Goal: Task Accomplishment & Management: Use online tool/utility

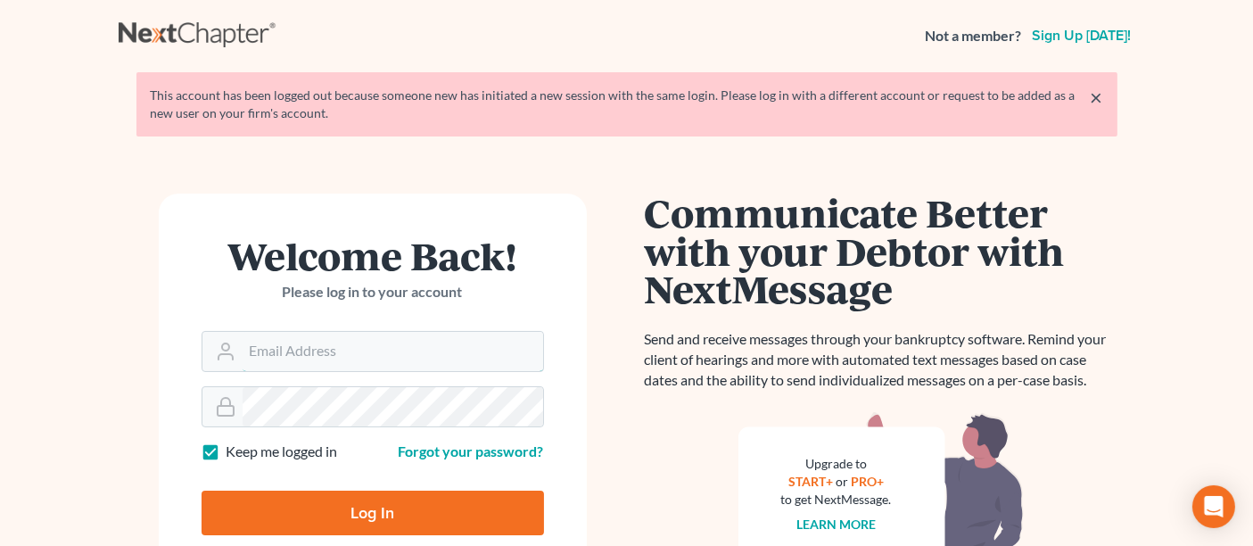
type input "jason@kinnairdlaw.com"
click at [436, 509] on input "Log In" at bounding box center [373, 513] width 343 height 45
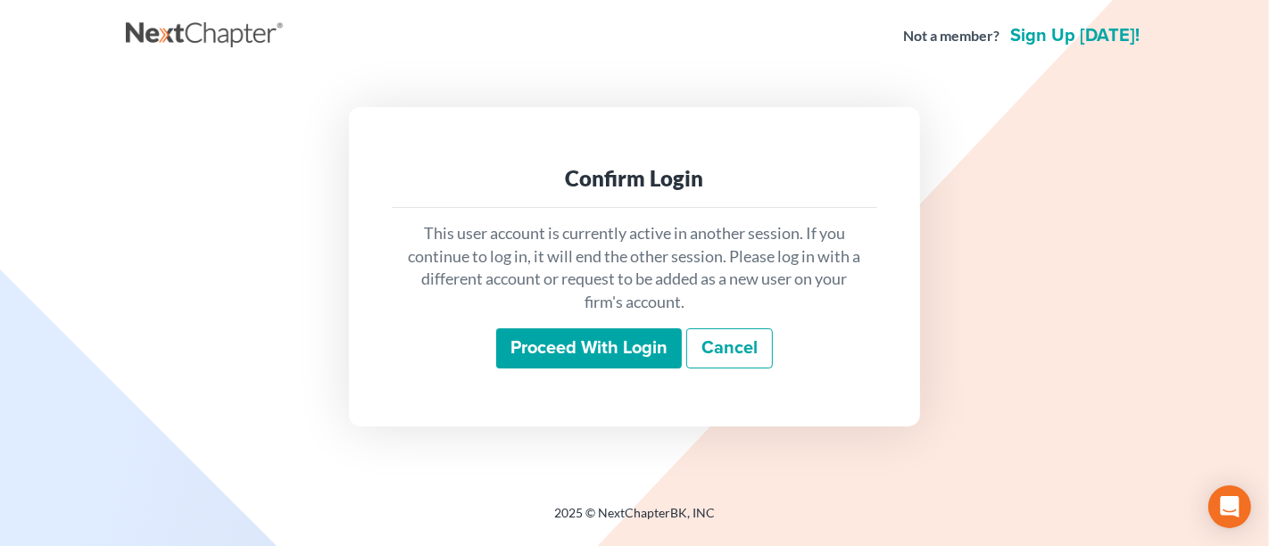
click at [584, 340] on input "Proceed with login" at bounding box center [589, 348] width 186 height 41
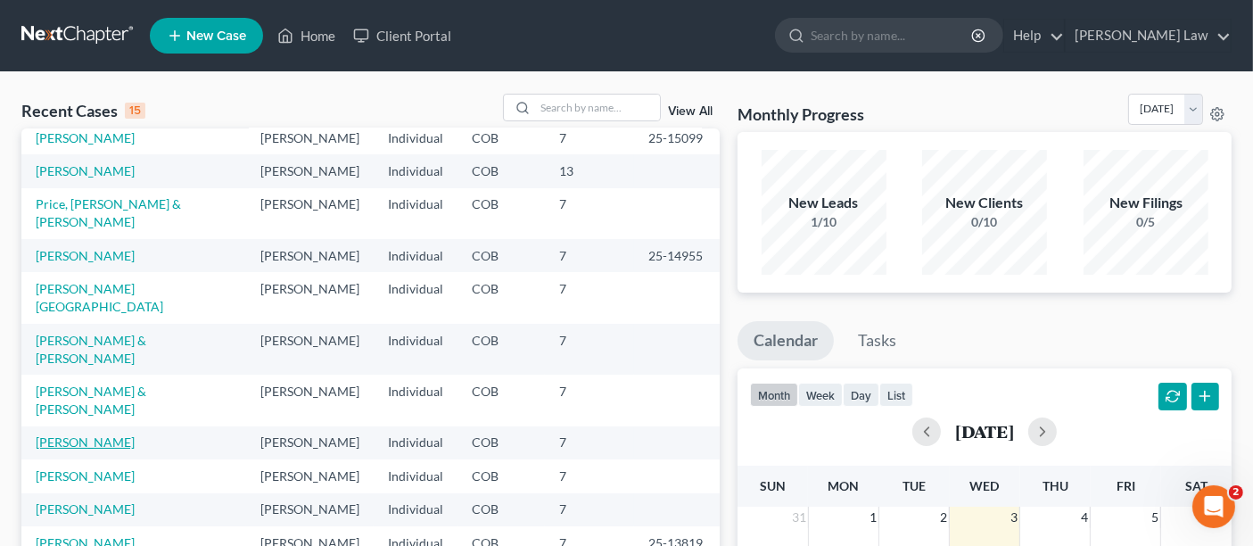
scroll to position [122, 0]
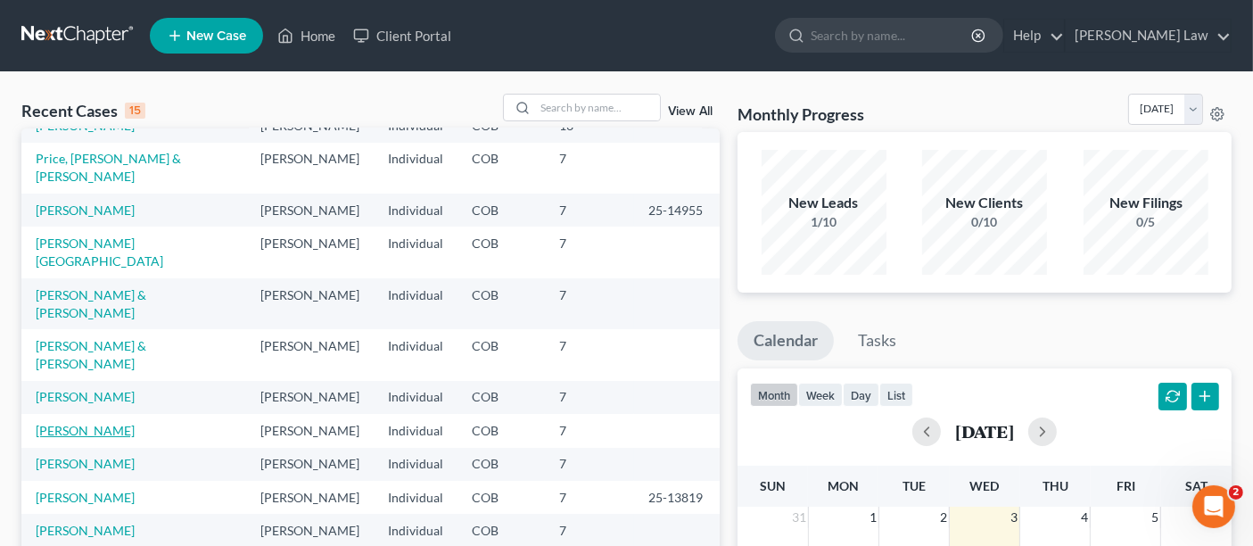
click at [96, 423] on link "[PERSON_NAME]" at bounding box center [85, 430] width 99 height 15
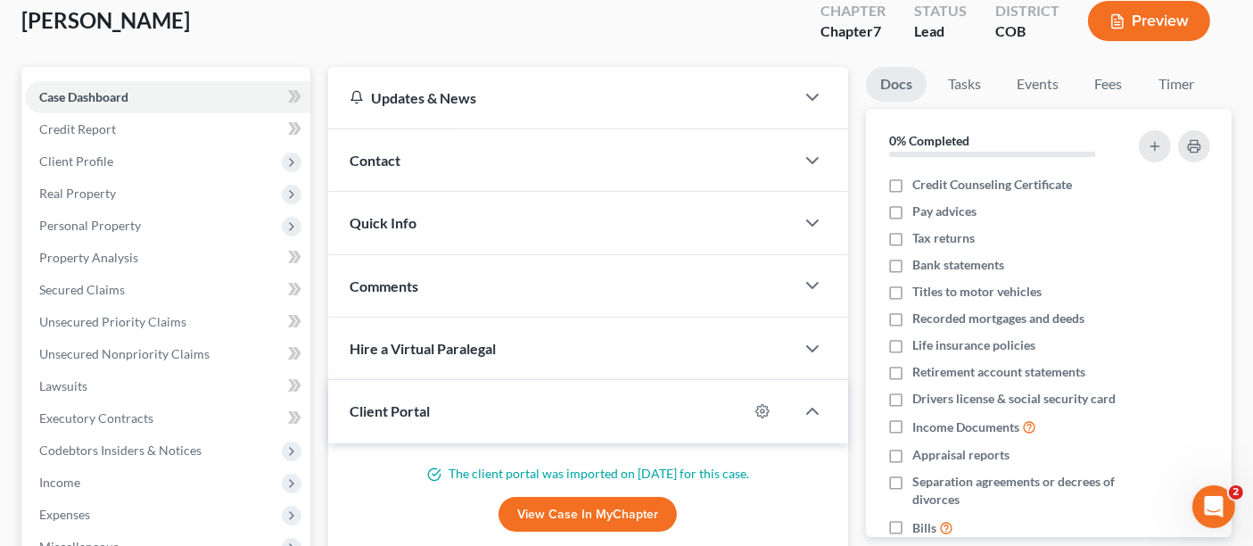
scroll to position [472, 0]
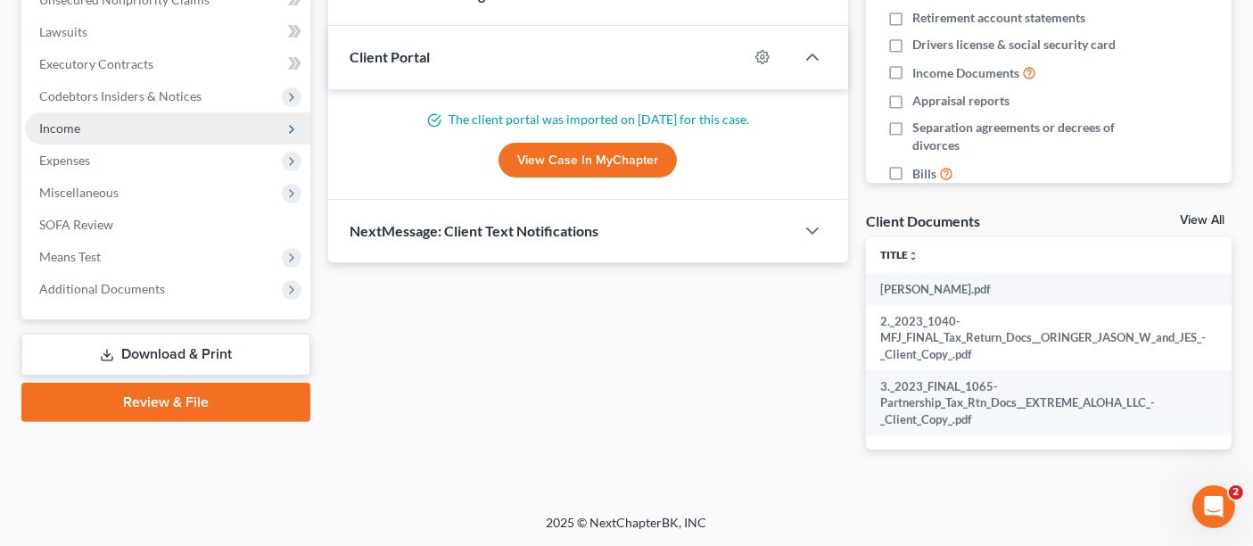
click at [75, 112] on span "Income" at bounding box center [167, 128] width 285 height 32
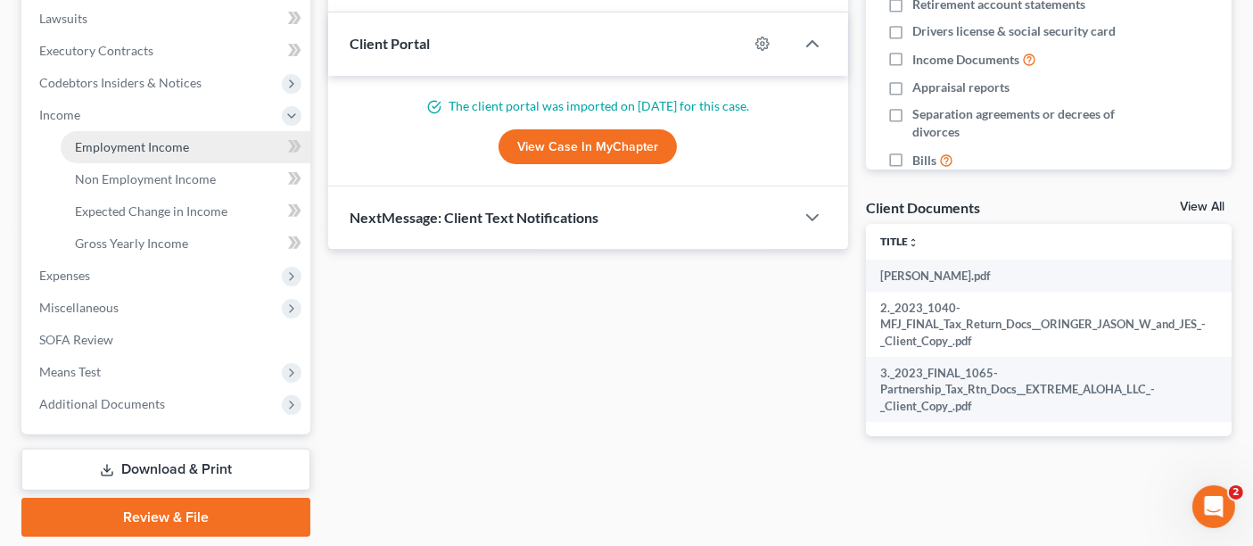
click at [114, 149] on span "Employment Income" at bounding box center [132, 146] width 114 height 15
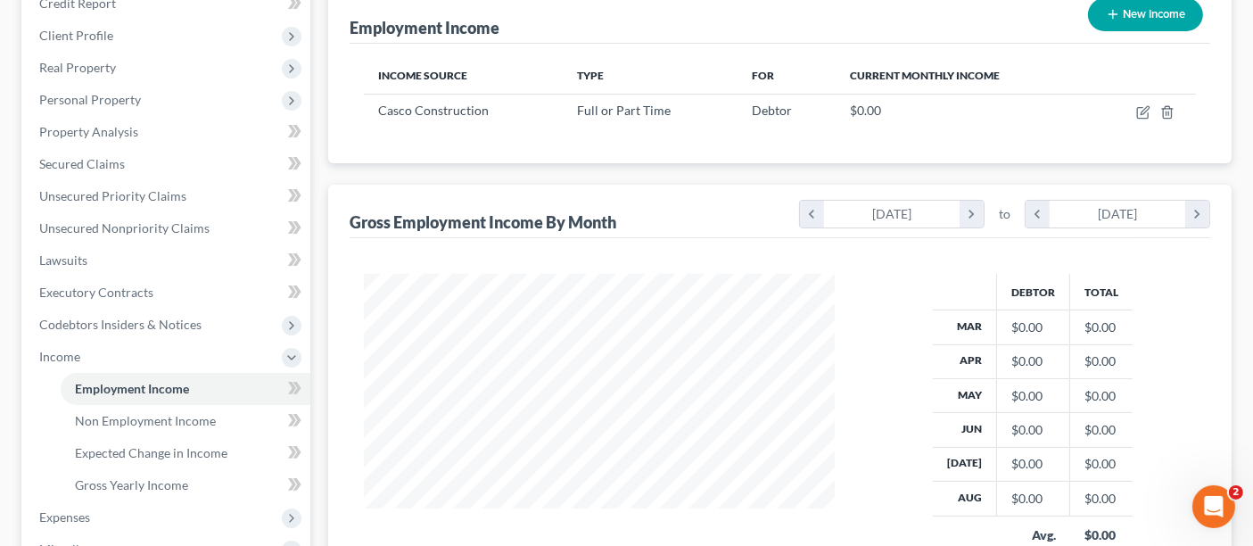
scroll to position [99, 0]
